Goal: Task Accomplishment & Management: Complete application form

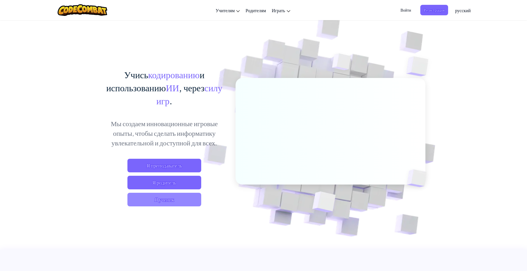
click at [171, 203] on span "Я ученик" at bounding box center [164, 200] width 74 height 14
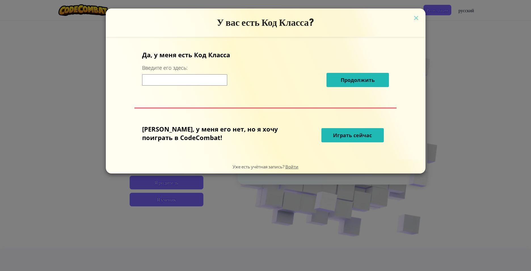
click at [208, 82] on input at bounding box center [184, 79] width 85 height 11
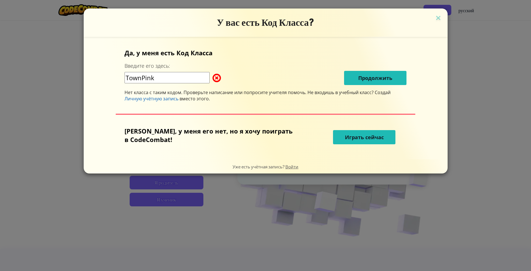
click at [179, 79] on input "TownPink" at bounding box center [167, 77] width 85 height 11
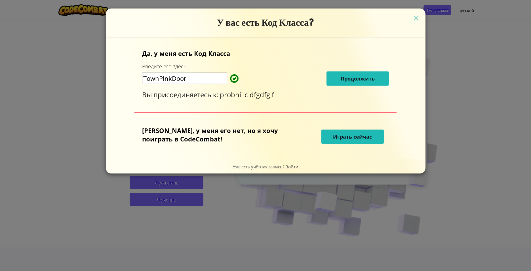
type input "TownPinkDoor"
click at [355, 81] on span "Продолжить" at bounding box center [358, 78] width 34 height 7
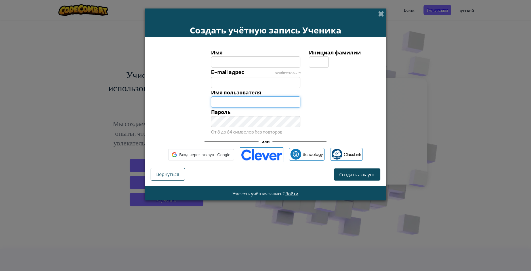
type input "Xce292912"
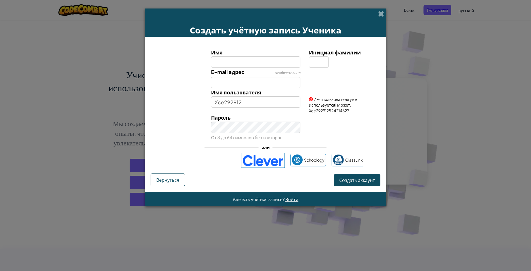
click at [260, 61] on input "Имя" at bounding box center [256, 61] width 90 height 11
type input "fgjhgjhj"
type input "Fgjhgjhj"
click at [252, 83] on input "E-mail адрес" at bounding box center [256, 82] width 90 height 11
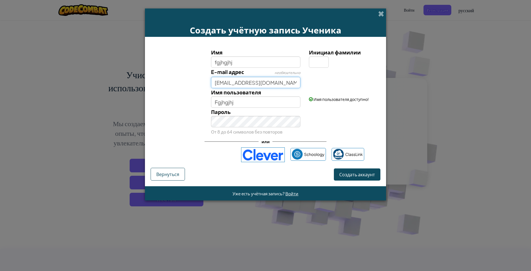
type input "ghjghjghjgh@gmail.com"
click at [318, 62] on input "Инициал фамилии" at bounding box center [319, 61] width 20 height 11
type input "S"
type input "FgjhgjhjS"
click at [354, 175] on span "Создать аккаунт" at bounding box center [357, 175] width 36 height 6
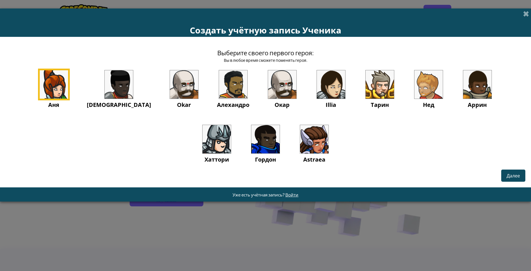
click at [415, 81] on img at bounding box center [429, 84] width 28 height 28
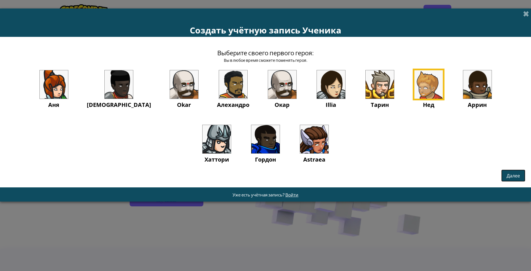
click at [525, 174] on button "Далее" at bounding box center [513, 176] width 24 height 12
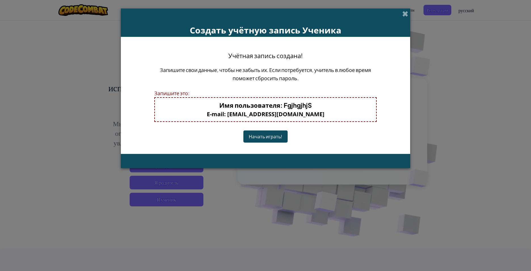
click at [516, 176] on div "Создать учётную запись Ученика Учётная запись создана! Запишите свои данные, чт…" at bounding box center [265, 135] width 531 height 271
click at [274, 135] on button "Начать играть!" at bounding box center [265, 137] width 44 height 12
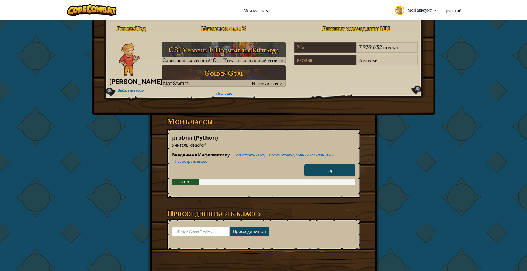
click at [327, 170] on span "Старт" at bounding box center [329, 170] width 13 height 6
select select "ru"
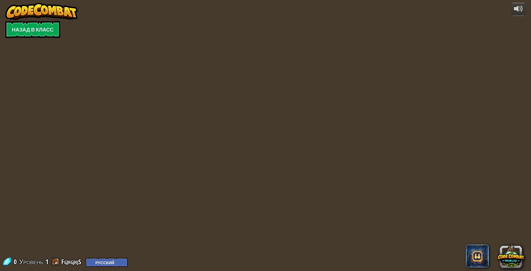
select select "ru"
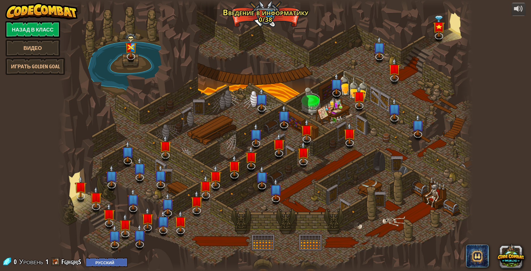
select select "ru"
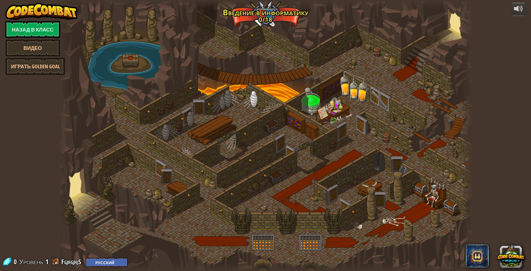
select select "ru"
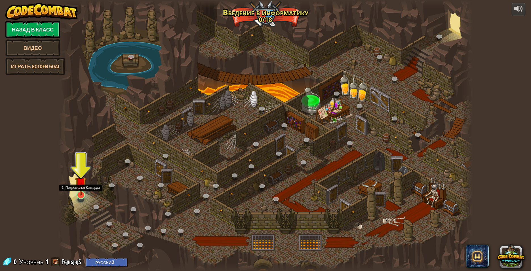
click at [82, 192] on img at bounding box center [80, 183] width 11 height 26
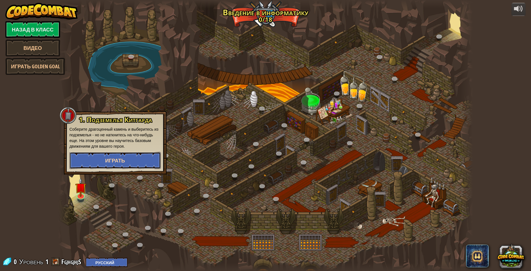
click at [92, 159] on button "Играть" at bounding box center [115, 160] width 91 height 17
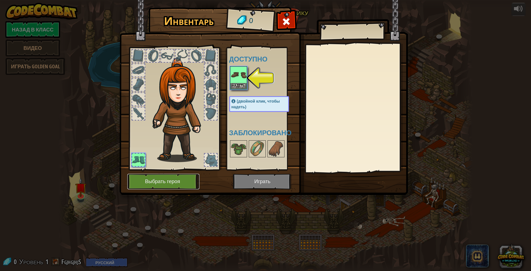
click at [167, 182] on button "Выбрать героя" at bounding box center [163, 182] width 72 height 16
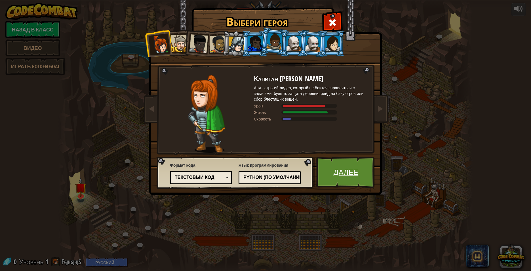
click at [355, 172] on link "Далее" at bounding box center [345, 172] width 59 height 31
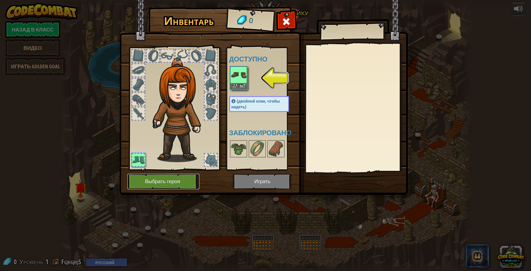
click at [167, 174] on button "Выбрать героя" at bounding box center [163, 182] width 72 height 16
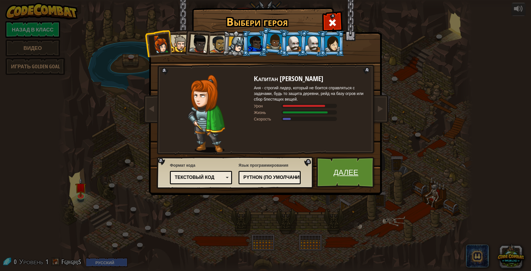
click at [354, 169] on link "Далее" at bounding box center [345, 172] width 59 height 31
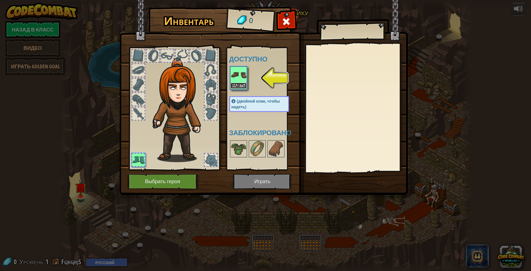
click at [234, 85] on button "Надеть" at bounding box center [239, 86] width 16 height 6
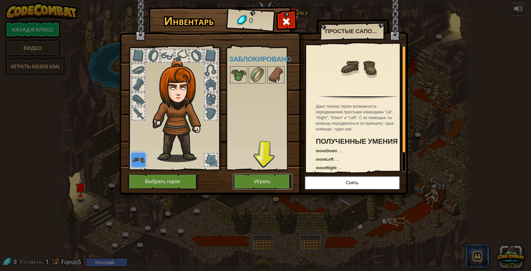
click at [247, 176] on button "Играть" at bounding box center [262, 182] width 59 height 16
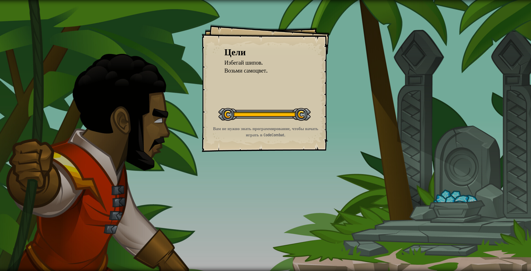
click at [282, 117] on div at bounding box center [265, 114] width 92 height 13
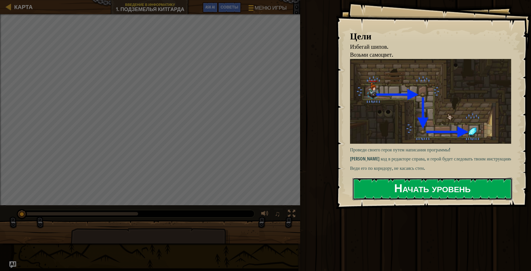
click at [399, 185] on button "Начать уровень" at bounding box center [433, 189] width 160 height 22
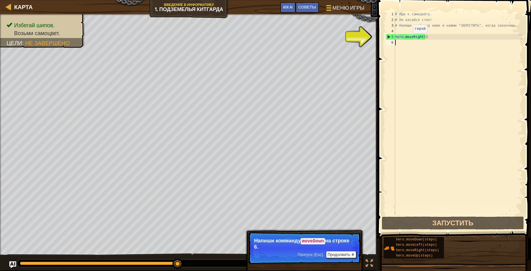
click at [408, 39] on div "# Иди к самоцвету. # Не касайся стен! # Напиши свой код ниже и нажми "ЗАПУСТИТЬ…" at bounding box center [458, 119] width 129 height 216
type textarea "hero.moveRight()"
click at [406, 45] on div "# Иди к самоцвету. # Не касайся стен! # Напиши свой код ниже и нажми "ЗАПУСТИТЬ…" at bounding box center [458, 119] width 129 height 216
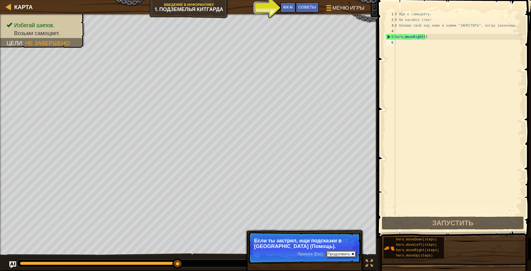
click at [335, 253] on button "Продолжить" at bounding box center [341, 254] width 30 height 7
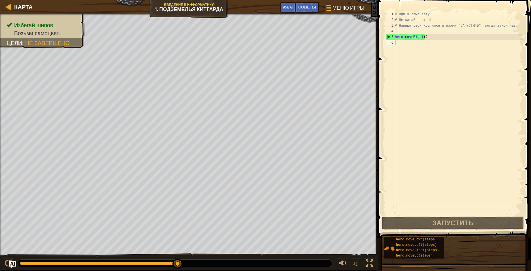
click at [397, 43] on div "# Иди к самоцвету. # Не касайся стен! # Напиши свой код ниже и нажми "ЗАПУСТИТЬ…" at bounding box center [458, 119] width 129 height 216
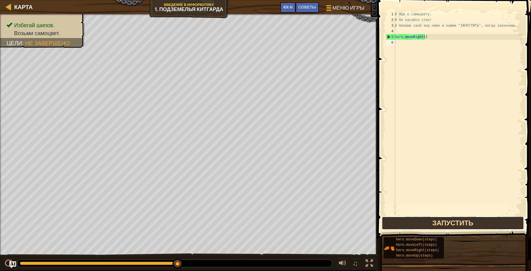
click at [458, 219] on ya-tr-span "Запустить" at bounding box center [453, 223] width 41 height 9
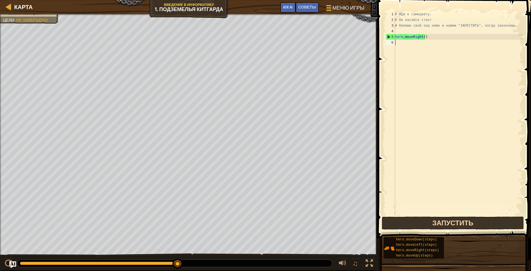
click at [397, 43] on div "# Иди к самоцвету. # Не касайся стен! # Напиши свой код ниже и нажми "ЗАПУСТИТЬ…" at bounding box center [458, 119] width 129 height 216
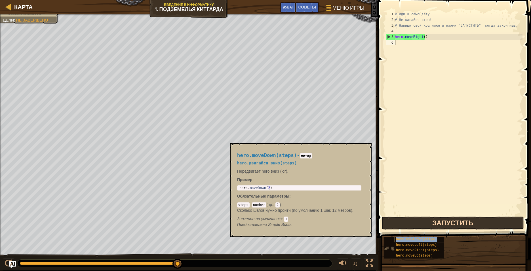
click at [408, 239] on ya-tr-span "hero.moveDown(steps)" at bounding box center [416, 240] width 41 height 4
type textarea "hero.moveDown(steps)"
click at [409, 58] on div "# Иди к самоцвету. # Не касайся стен! # Напиши свой код ниже и нажми "ЗАПУСТИТЬ…" at bounding box center [458, 119] width 129 height 216
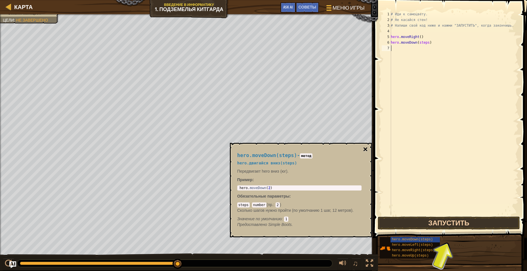
click at [367, 150] on button "×" at bounding box center [365, 150] width 5 height 8
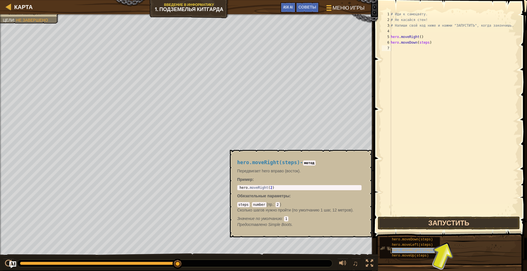
type textarea "hero.moveRight(steps)"
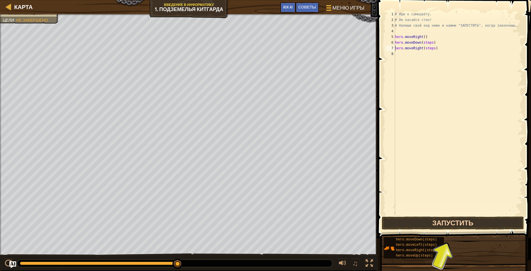
click at [415, 84] on div "# Иди к самоцвету. # Не касайся стен! # Напиши свой код ниже и нажми "ЗАПУСТИТЬ…" at bounding box center [458, 119] width 129 height 216
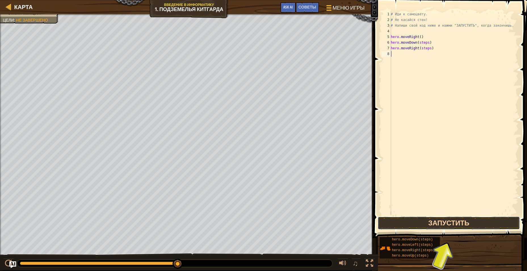
click at [443, 222] on button "Запустить" at bounding box center [449, 223] width 142 height 13
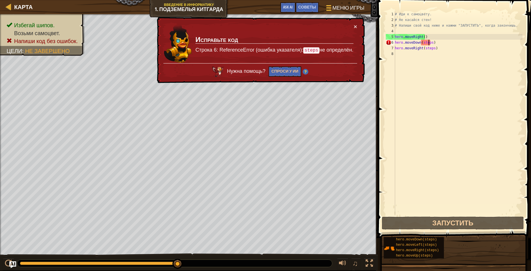
click at [430, 43] on div "# Иди к самоцвету. # Не касайся стен! # Напиши свой код ниже и нажми "ЗАПУСТИТЬ…" at bounding box center [458, 119] width 129 height 216
click at [430, 42] on div "# Иди к самоцвету. # Не касайся стен! # Напиши свой код ниже и нажми "ЗАПУСТИТЬ…" at bounding box center [458, 119] width 129 height 216
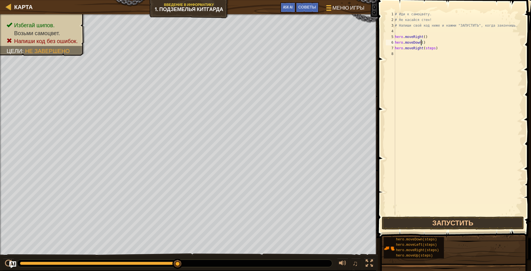
click at [432, 48] on div "# Иди к самоцвету. # Не касайся стен! # Напиши свой код ниже и нажми "ЗАПУСТИТЬ…" at bounding box center [458, 119] width 129 height 216
type textarea "hero.moveRight()"
click at [445, 229] on button "Запустить" at bounding box center [453, 223] width 142 height 13
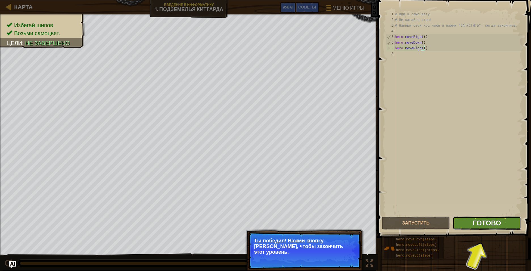
click at [476, 223] on ya-tr-span "Готово" at bounding box center [487, 223] width 28 height 9
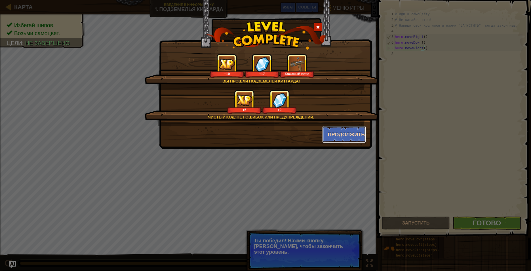
click at [343, 132] on button "Продолжить" at bounding box center [344, 134] width 44 height 17
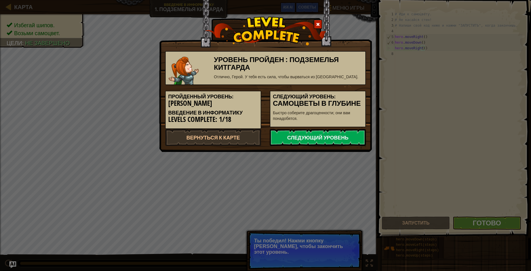
click at [332, 133] on link "Следующий уровень" at bounding box center [318, 137] width 96 height 17
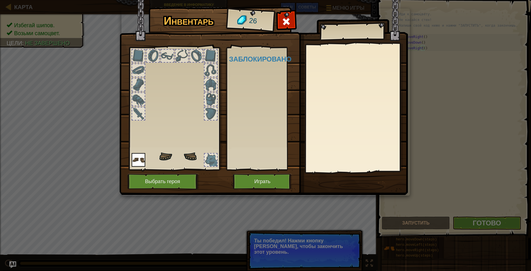
click at [252, 174] on img at bounding box center [263, 92] width 289 height 206
click at [270, 180] on button "Играть" at bounding box center [262, 182] width 59 height 16
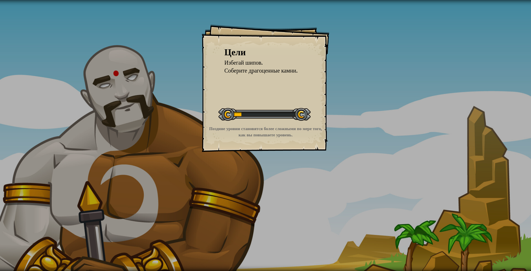
click at [270, 180] on div "Цели Избегай шипов. Соберите драгоценные камни. Начать уровень Ошибка загрузки …" at bounding box center [265, 135] width 531 height 271
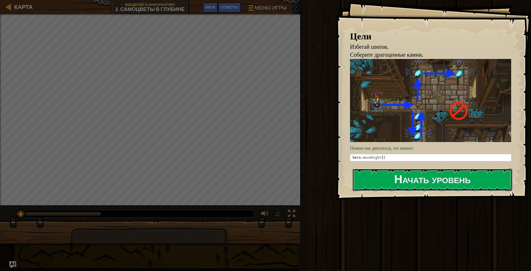
click at [408, 170] on button "Начать уровень" at bounding box center [433, 180] width 160 height 22
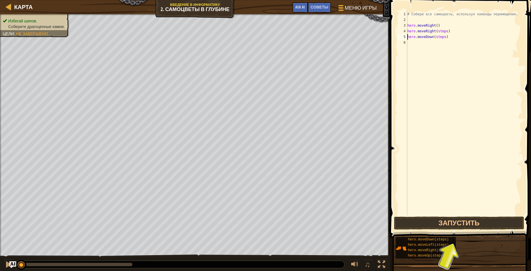
click at [441, 31] on div "# Собери все самоцветы, используя команды перемещения. hero . moveRight ( ) her…" at bounding box center [464, 119] width 116 height 216
click at [469, 220] on button "Запустить" at bounding box center [459, 223] width 130 height 13
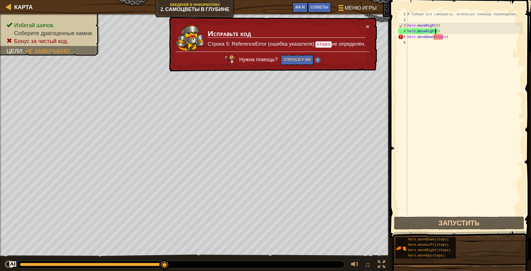
click at [442, 37] on div "# Собери все самоцветы, используя команды перемещения. hero . moveRight ( ) her…" at bounding box center [464, 119] width 116 height 216
click at [442, 38] on div "# Собери все самоцветы, используя команды перемещения. hero . moveRight ( ) her…" at bounding box center [464, 119] width 116 height 216
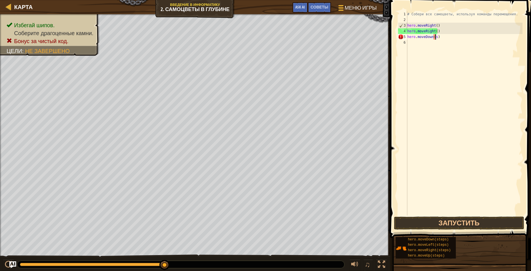
type textarea "hero.moveDown()"
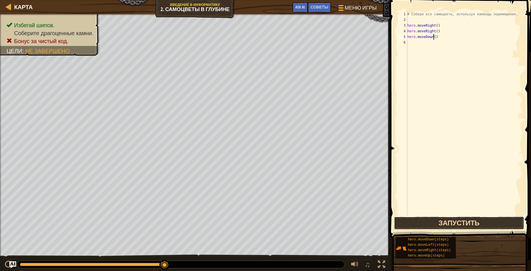
click at [461, 218] on button "Запустить" at bounding box center [459, 223] width 130 height 13
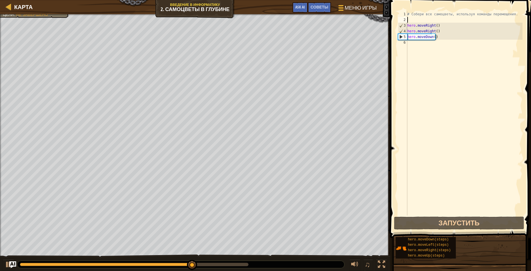
click at [434, 21] on div "# Собери все самоцветы, используя команды перемещения. hero . moveRight ( ) her…" at bounding box center [464, 119] width 116 height 216
click at [432, 26] on div "# Собери все самоцветы, используя команды перемещения. hero . moveRight ( ) her…" at bounding box center [464, 119] width 116 height 216
click at [436, 26] on div "# Собери все самоцветы, используя команды перемещения. hero . moveRight ( ) her…" at bounding box center [464, 119] width 116 height 216
click at [437, 26] on div "# Собери все самоцветы, используя команды перемещения. hero . moveRight ( ) her…" at bounding box center [464, 119] width 116 height 216
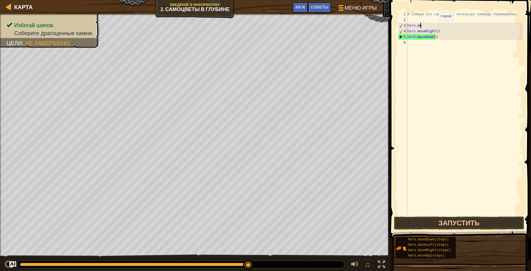
type textarea "h"
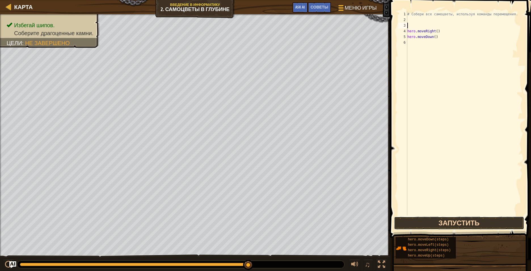
click at [443, 219] on button "Запустить" at bounding box center [459, 223] width 130 height 13
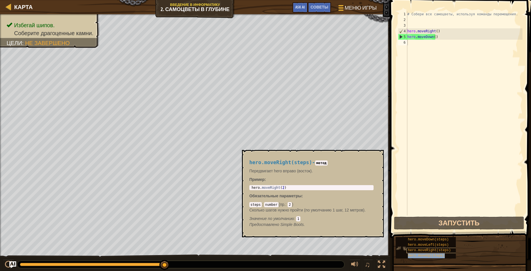
type textarea "hero.moveUp(steps)"
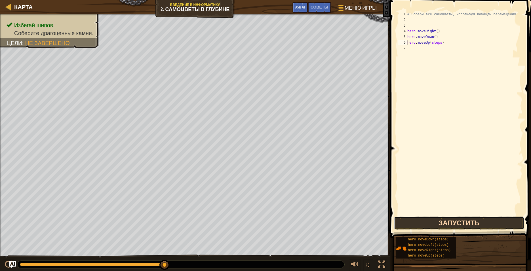
click at [437, 220] on button "Запустить" at bounding box center [459, 223] width 130 height 13
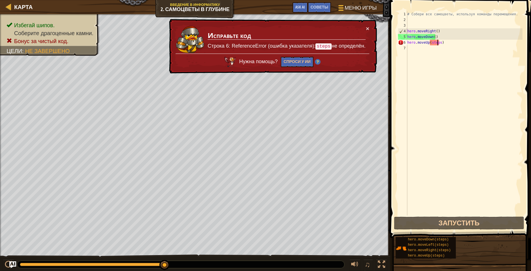
click at [438, 41] on div "# Собери все самоцветы, используя команды перемещения. hero . moveRight ( ) her…" at bounding box center [464, 119] width 116 height 216
click at [437, 47] on div "# Собери все самоцветы, используя команды перемещения. hero . moveRight ( ) her…" at bounding box center [464, 119] width 116 height 216
click at [438, 41] on div "# Собери все самоцветы, используя команды перемещения. hero . moveRight ( ) her…" at bounding box center [464, 119] width 116 height 216
click at [438, 42] on div "# Собери все самоцветы, используя команды перемещения. hero . moveRight ( ) her…" at bounding box center [464, 119] width 116 height 216
click at [439, 42] on div "# Собери все самоцветы, используя команды перемещения. hero . moveRight ( ) her…" at bounding box center [464, 119] width 116 height 216
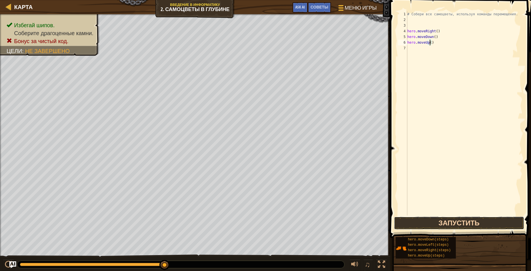
click at [461, 220] on button "Запустить" at bounding box center [459, 223] width 130 height 13
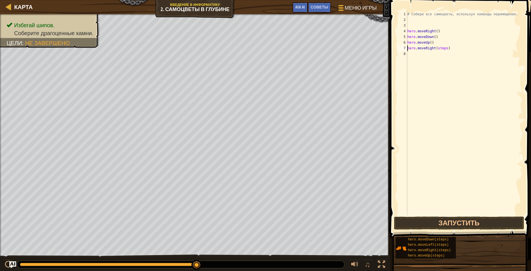
click at [444, 49] on div "# Собери все самоцветы, используя команды перемещения. hero . moveRight ( ) her…" at bounding box center [464, 119] width 116 height 216
click at [439, 54] on div "# Собери все самоцветы, используя команды перемещения. hero . moveRight ( ) her…" at bounding box center [464, 119] width 116 height 216
click at [461, 222] on button "Запустить" at bounding box center [459, 223] width 130 height 13
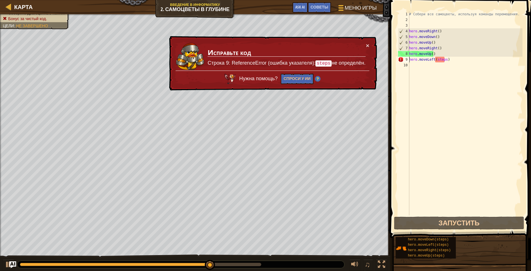
click at [368, 42] on div "× Исправьте код Строка 9: ReferenceError (ошибка указателя): steps не определён…" at bounding box center [272, 63] width 209 height 55
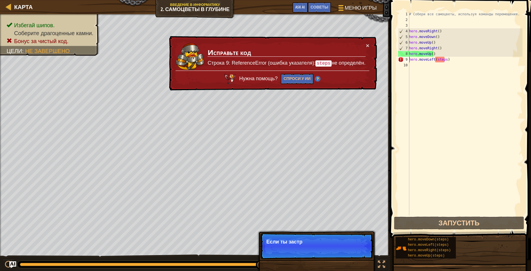
click at [444, 57] on div "# Собери все самоцветы, используя команды перемещения. hero . moveRight ( ) her…" at bounding box center [465, 119] width 115 height 216
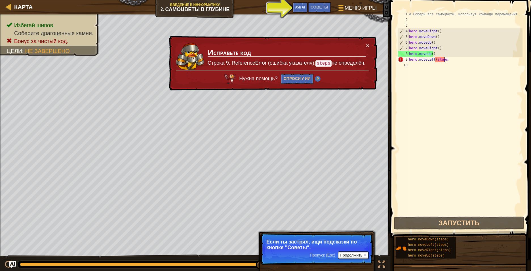
click at [446, 60] on div "# Собери все самоцветы, используя команды перемещения. hero . moveRight ( ) her…" at bounding box center [465, 119] width 115 height 216
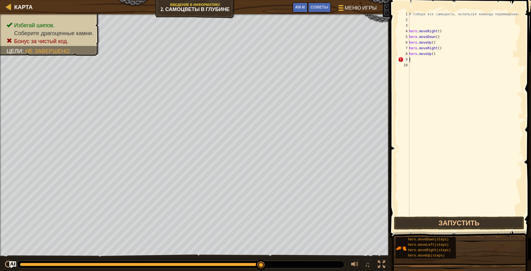
scroll to position [3, 0]
click at [446, 59] on div "# Собери все самоцветы, используя команды перемещения. hero . moveRight ( ) her…" at bounding box center [465, 113] width 115 height 204
click at [440, 58] on div "# Собери все самоцветы, используя команды перемещения. hero . moveRight ( ) her…" at bounding box center [465, 119] width 115 height 216
click at [438, 219] on button "Запустить" at bounding box center [459, 223] width 130 height 13
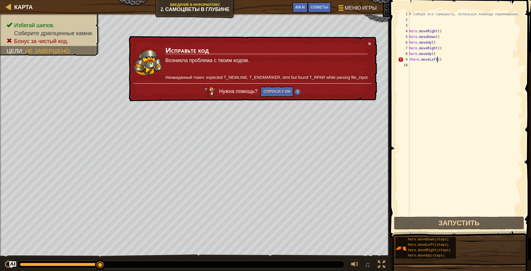
click at [442, 58] on div "# Собери все самоцветы, используя команды перемещения. hero . moveRight ( ) her…" at bounding box center [465, 119] width 115 height 216
drag, startPoint x: 433, startPoint y: 231, endPoint x: 436, endPoint y: 230, distance: 4.2
click at [434, 232] on div "Советы Видео )hero.moveLeft() 1 2 3 4 5 6 7 8 9 10 # Собери все самоцветы, испо…" at bounding box center [460, 134] width 143 height 268
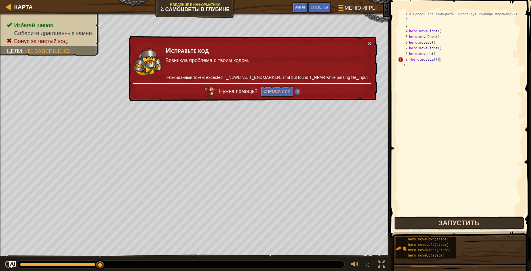
click at [440, 224] on button "Запустить" at bounding box center [459, 223] width 130 height 13
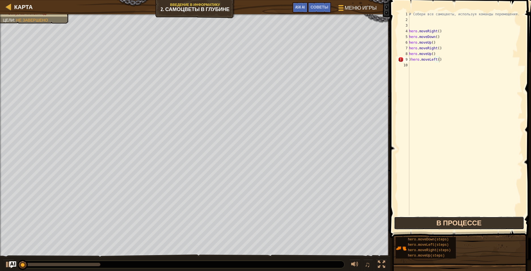
click at [440, 224] on button "В процессе" at bounding box center [459, 223] width 130 height 13
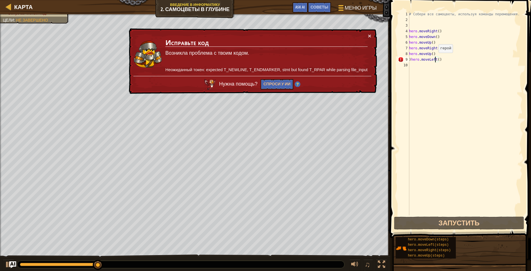
click at [437, 58] on div "# Собери все самоцветы, используя команды перемещения. hero . moveRight ( ) her…" at bounding box center [465, 119] width 115 height 216
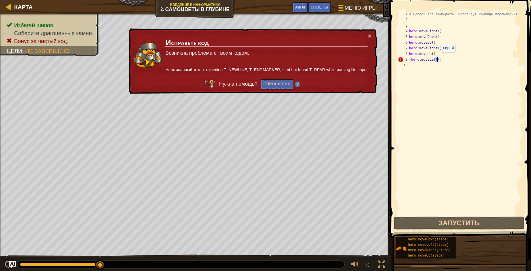
click at [438, 58] on div "# Собери все самоцветы, используя команды перемещения. hero . moveRight ( ) her…" at bounding box center [465, 113] width 115 height 204
click at [440, 59] on div "# Собери все самоцветы, используя команды перемещения. hero . moveRight ( ) her…" at bounding box center [465, 119] width 115 height 216
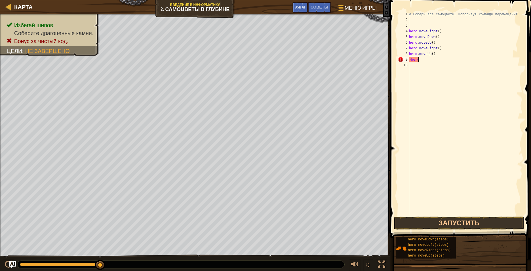
type textarea ")"
click at [444, 60] on div "# Собери все самоцветы, используя команды перемещения. hero . moveRight ( ) her…" at bounding box center [465, 113] width 115 height 204
click at [445, 60] on div "# Собери все самоцветы, используя команды перемещения. hero . moveRight ( ) her…" at bounding box center [465, 119] width 115 height 216
type textarea "hero.moveLeft()"
click at [447, 62] on div "# Собери все самоцветы, используя команды перемещения. hero . moveRight ( ) her…" at bounding box center [465, 119] width 115 height 216
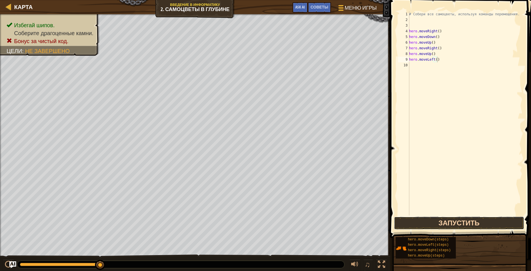
click at [451, 217] on button "Запустить" at bounding box center [459, 223] width 130 height 13
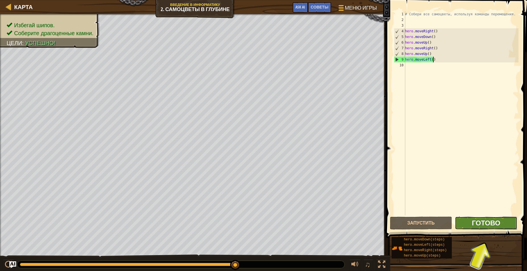
click at [477, 221] on span "Готово" at bounding box center [486, 223] width 28 height 9
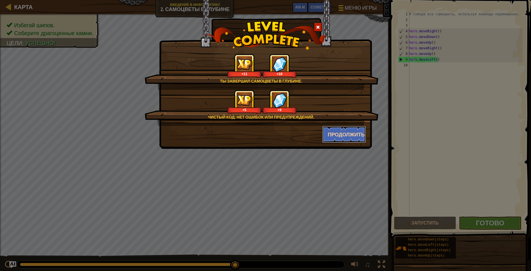
click at [343, 129] on button "Продолжить" at bounding box center [344, 134] width 44 height 17
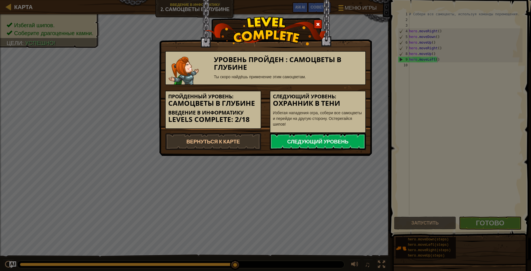
click at [325, 133] on link "Следующий уровень" at bounding box center [318, 141] width 96 height 17
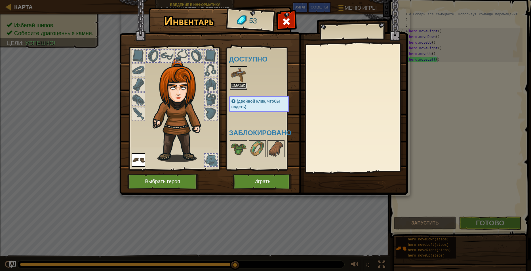
click at [244, 85] on button "Надеть" at bounding box center [239, 86] width 16 height 6
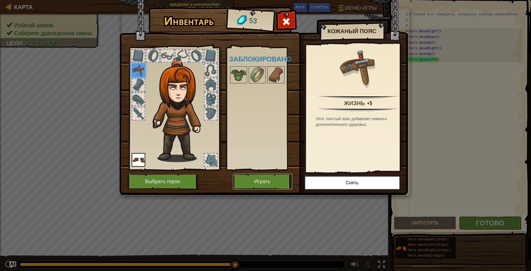
click at [256, 181] on button "Играть" at bounding box center [262, 182] width 59 height 16
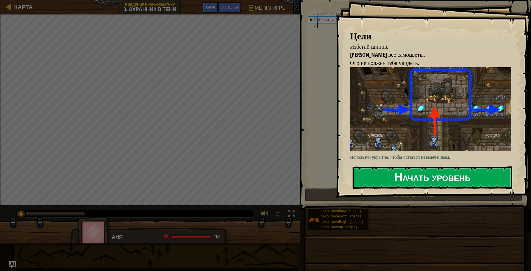
click at [392, 174] on button "Начать уровень" at bounding box center [433, 178] width 160 height 22
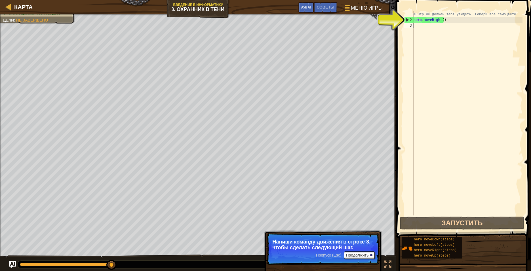
click at [424, 26] on div "# Огр не должен тебя увидеть. Собери все самоцветы. hero . moveRight ( )" at bounding box center [468, 119] width 110 height 216
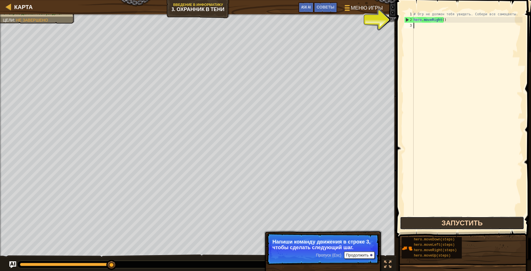
click at [460, 222] on button "Запустить" at bounding box center [462, 223] width 124 height 13
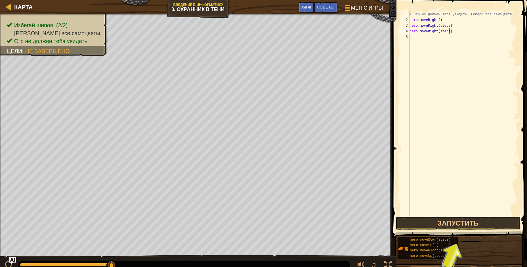
click at [455, 32] on div "# Огр не должен тебя увидеть. Собери все самоцветы. hero . moveRight ( ) hero .…" at bounding box center [463, 119] width 110 height 216
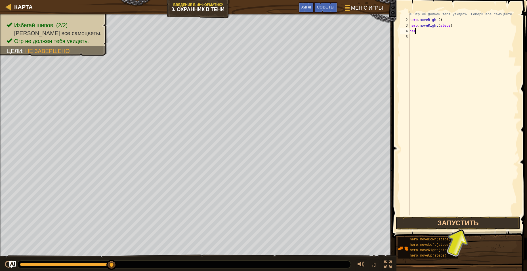
type textarea "h"
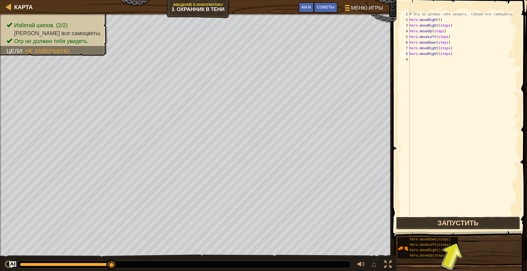
click at [446, 219] on button "Запустить" at bounding box center [458, 223] width 124 height 13
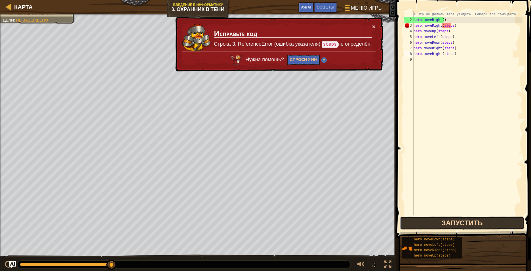
click at [431, 224] on button "Запустить" at bounding box center [462, 223] width 124 height 13
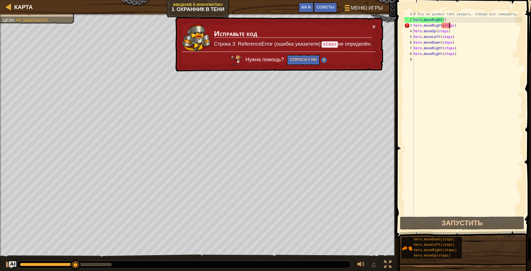
click at [450, 25] on div "# Огр не должен тебя увидеть. Собери все самоцветы. hero . moveRight ( ) hero .…" at bounding box center [468, 119] width 110 height 216
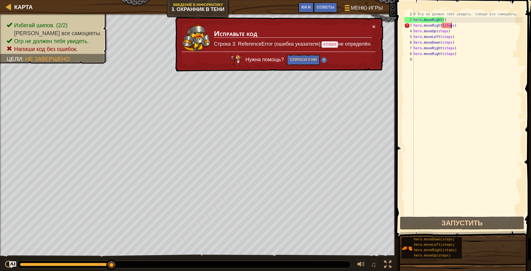
click at [451, 27] on div "# Огр не должен тебя увидеть. Собери все самоцветы. hero . moveRight ( ) hero .…" at bounding box center [468, 119] width 110 height 216
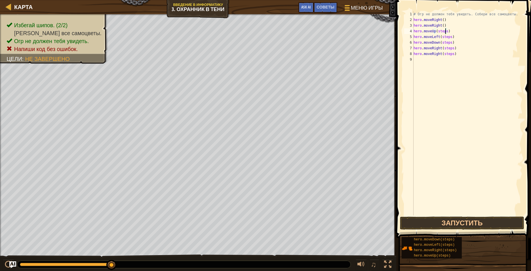
click at [446, 31] on div "# Огр не должен тебя увидеть. Собери все самоцветы. hero . moveRight ( ) hero .…" at bounding box center [468, 119] width 110 height 216
click at [448, 37] on div "# Огр не должен тебя увидеть. Собери все самоцветы. hero . moveRight ( ) hero .…" at bounding box center [468, 119] width 110 height 216
click at [450, 44] on div "# Огр не должен тебя увидеть. Собери все самоцветы. hero . moveRight ( ) hero .…" at bounding box center [468, 119] width 110 height 216
click at [451, 48] on div "# Огр не должен тебя увидеть. Собери все самоцветы. hero . moveRight ( ) hero .…" at bounding box center [468, 119] width 110 height 216
click at [451, 54] on div "# Огр не должен тебя увидеть. Собери все самоцветы. hero . moveRight ( ) hero .…" at bounding box center [468, 119] width 110 height 216
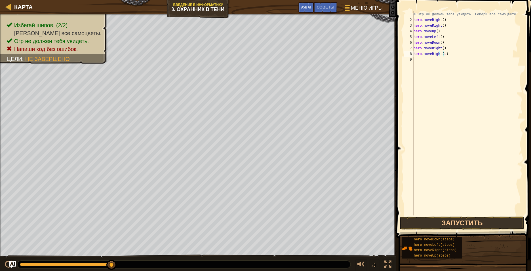
type textarea "hero.moveRight()"
click at [440, 221] on button "Запустить" at bounding box center [462, 223] width 124 height 13
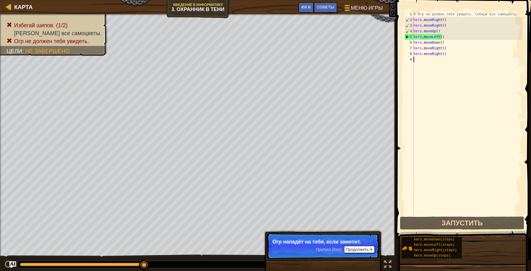
click at [448, 57] on div "# Огр не должен тебя увидеть. Собери все самоцветы. hero . moveRight ( ) hero .…" at bounding box center [468, 119] width 110 height 216
drag, startPoint x: 448, startPoint y: 57, endPoint x: 449, endPoint y: 49, distance: 7.7
click at [449, 49] on div "# Огр не должен тебя увидеть. Собери все самоцветы. hero . moveRight ( ) hero .…" at bounding box center [468, 119] width 110 height 216
click at [446, 53] on div "# Огр не должен тебя увидеть. Собери все самоцветы. hero . moveRight ( ) hero .…" at bounding box center [468, 113] width 110 height 204
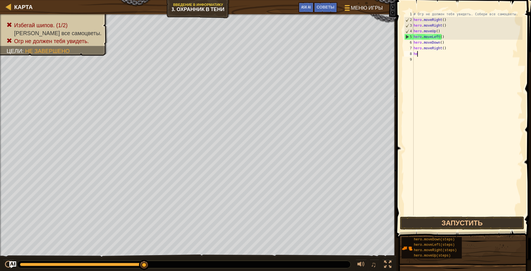
type textarea "h"
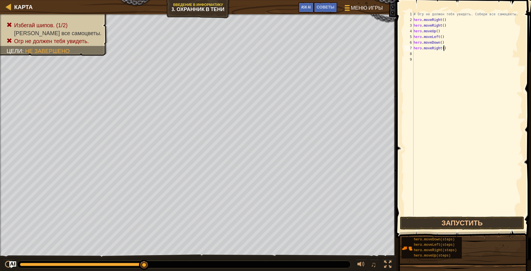
click at [447, 50] on div "# Огр не должен тебя увидеть. Собери все самоцветы. hero . moveRight ( ) hero .…" at bounding box center [468, 119] width 110 height 216
type textarea "h"
click at [446, 43] on div "# Огр не должен тебя увидеть. Собери все самоцветы. hero . moveRight ( ) hero .…" at bounding box center [468, 119] width 110 height 216
type textarea "h"
click at [443, 36] on div "# Огр не должен тебя увидеть. Собери все самоцветы. hero . moveRight ( ) hero .…" at bounding box center [468, 119] width 110 height 216
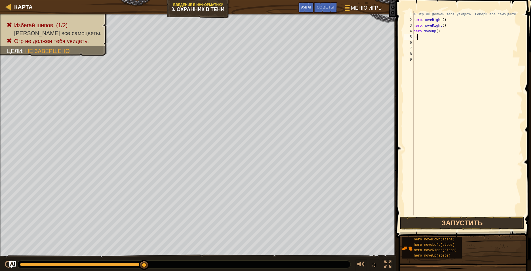
type textarea "h"
click at [445, 32] on div "# Огр не должен тебя увидеть. Собери все самоцветы. hero . moveRight ( ) hero .…" at bounding box center [468, 119] width 110 height 216
type textarea "h"
click at [446, 27] on div "# Огр не должен тебя увидеть. Собери все самоцветы. hero . moveRight ( ) hero .…" at bounding box center [468, 119] width 110 height 216
type textarea "h"
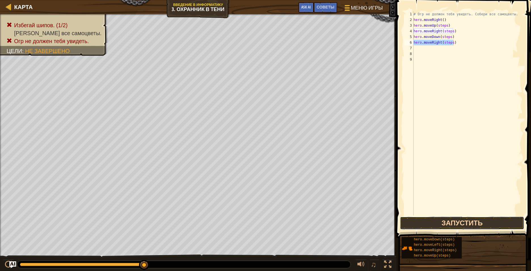
click at [463, 220] on button "Запустить" at bounding box center [462, 223] width 124 height 13
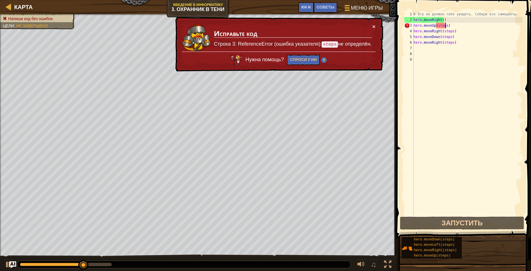
click at [445, 24] on div "# Огр не должен тебя увидеть. Собери все самоцветы. hero . moveRight ( ) hero .…" at bounding box center [468, 119] width 110 height 216
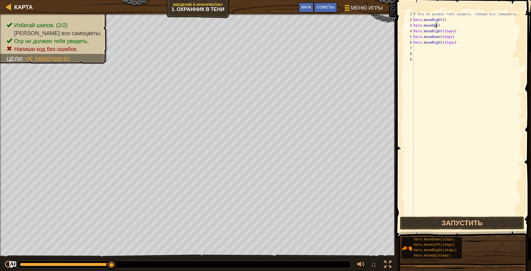
click at [451, 31] on div "# Огр не должен тебя увидеть. Собери все самоцветы. hero . moveRight ( ) hero .…" at bounding box center [468, 119] width 110 height 216
click at [450, 36] on div "# Огр не должен тебя увидеть. Собери все самоцветы. hero . moveRight ( ) hero .…" at bounding box center [468, 119] width 110 height 216
click at [450, 43] on div "# Огр не должен тебя увидеть. Собери все самоцветы. hero . moveRight ( ) hero .…" at bounding box center [468, 119] width 110 height 216
type textarea "hero.moveRight()"
click at [415, 218] on button "Запустить" at bounding box center [462, 223] width 124 height 13
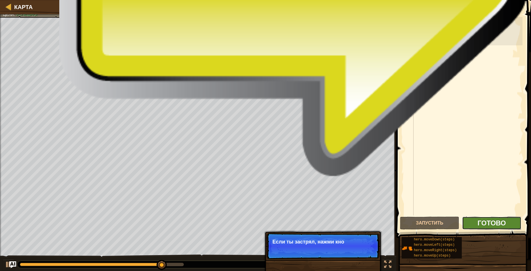
click at [481, 220] on span "Готово" at bounding box center [492, 223] width 28 height 9
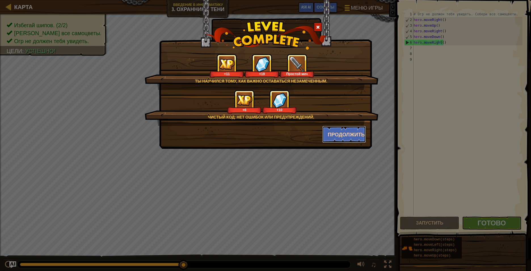
click at [355, 135] on button "Продолжить" at bounding box center [344, 134] width 44 height 17
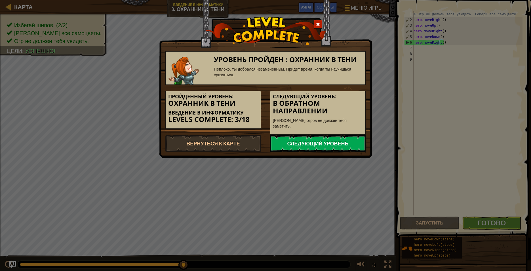
click at [329, 135] on link "Следующий уровень" at bounding box center [318, 143] width 96 height 17
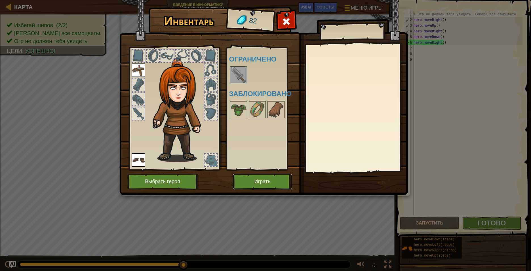
click at [281, 181] on button "Играть" at bounding box center [262, 182] width 59 height 16
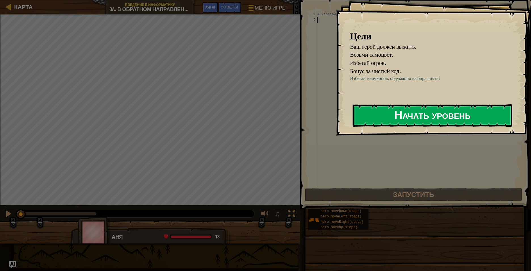
click at [394, 115] on button "Начать уровень" at bounding box center [433, 115] width 160 height 22
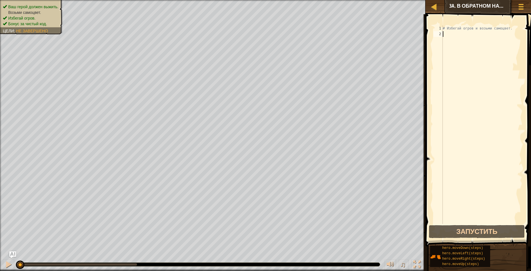
click at [460, 35] on div "# Избегай огров и возьми самоцвет." at bounding box center [482, 131] width 81 height 210
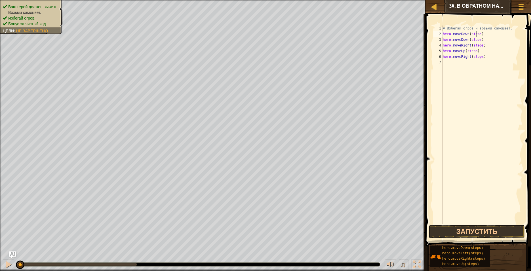
click at [477, 33] on div "# Избегай огров и возьми самоцвет. hero . moveDown ( steps ) hero . moveDown ( …" at bounding box center [482, 131] width 81 height 210
click at [478, 33] on div "# Избегай огров и возьми самоцвет. hero . moveDown ( steps ) hero . moveDown ( …" at bounding box center [482, 131] width 81 height 210
click at [478, 39] on div "# Избегай огров и возьми самоцвет. hero . moveDown ( ) hero . moveDown ( steps …" at bounding box center [482, 131] width 81 height 210
click at [480, 45] on div "# Избегай огров и возьми самоцвет. hero . moveDown ( ) hero . moveDown ( ) hero…" at bounding box center [482, 131] width 81 height 210
click at [475, 52] on div "# Избегай огров и возьми самоцвет. hero . moveDown ( ) hero . moveDown ( ) hero…" at bounding box center [482, 131] width 81 height 210
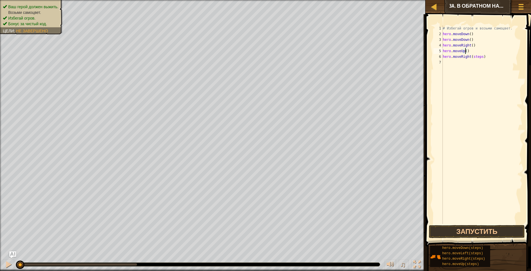
click at [480, 58] on div "# Избегай огров и возьми самоцвет. hero . moveDown ( ) hero . moveDown ( ) hero…" at bounding box center [482, 131] width 81 height 210
type textarea "hero.moveRight()"
click at [462, 229] on button "Запустить" at bounding box center [477, 231] width 96 height 13
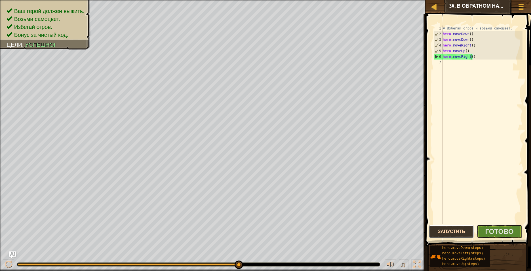
click at [445, 232] on button "Запустить" at bounding box center [451, 231] width 45 height 13
click at [498, 229] on span "Готово" at bounding box center [500, 231] width 28 height 9
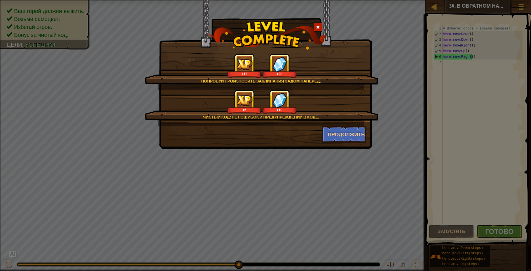
click at [496, 230] on div "Попробуй произносить заклинания задом наперёд. +12 +20 Чистый код: нет ошибок и…" at bounding box center [265, 135] width 531 height 271
click at [353, 131] on button "Продолжить" at bounding box center [344, 134] width 44 height 17
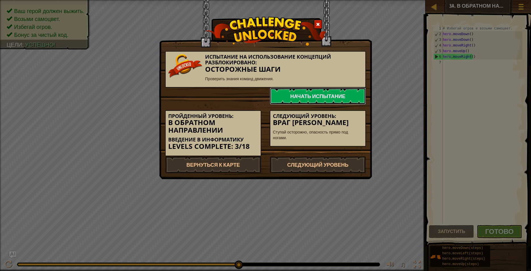
click at [344, 91] on link "Начать испытание" at bounding box center [318, 96] width 96 height 17
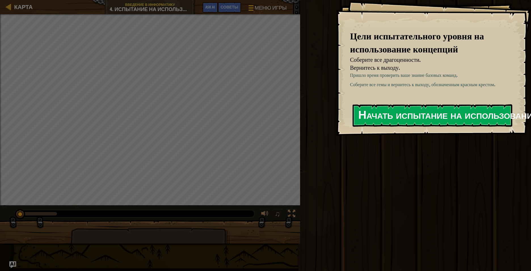
drag, startPoint x: 460, startPoint y: 102, endPoint x: 462, endPoint y: 112, distance: 10.1
click at [461, 102] on div "Цели испытательного уровня на использование концепций Соберите все драгоценност…" at bounding box center [433, 68] width 195 height 136
click at [462, 113] on button "Начать испытание на использование концепций" at bounding box center [433, 115] width 160 height 22
